Goal: Task Accomplishment & Management: Manage account settings

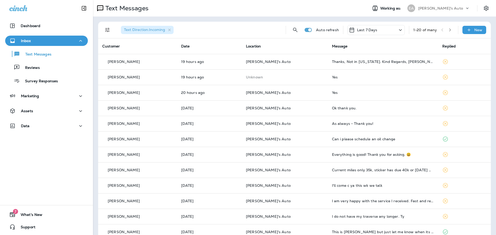
click at [52, 61] on div "Text Messages Reviews Survey Responses" at bounding box center [46, 66] width 83 height 40
click at [52, 69] on div "Reviews" at bounding box center [46, 68] width 79 height 8
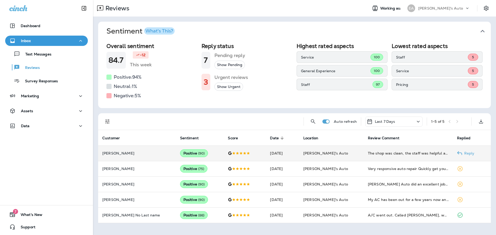
click at [399, 158] on td "The shop was clean, the staff was helpful and responsive. The repairs were prof…" at bounding box center [408, 154] width 89 height 16
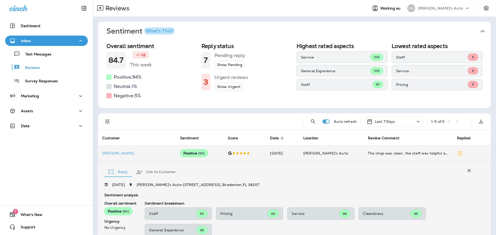
scroll to position [90, 0]
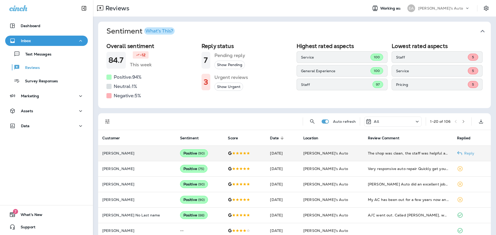
click at [291, 155] on td "[DATE]" at bounding box center [282, 154] width 33 height 16
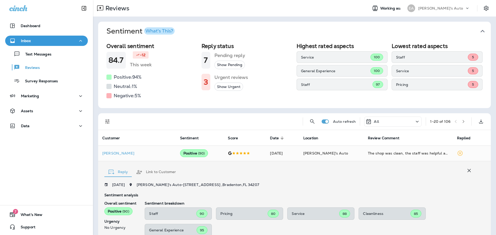
scroll to position [90, 0]
